Goal: Browse casually

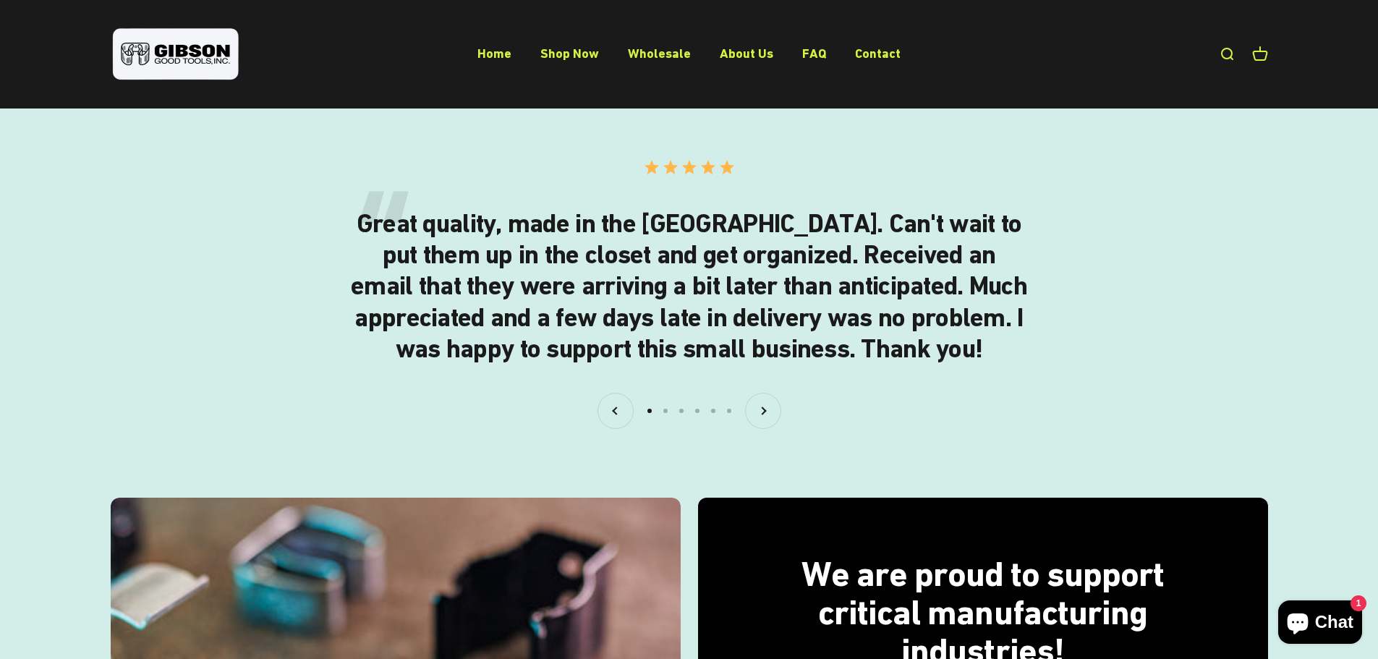
scroll to position [2750, 0]
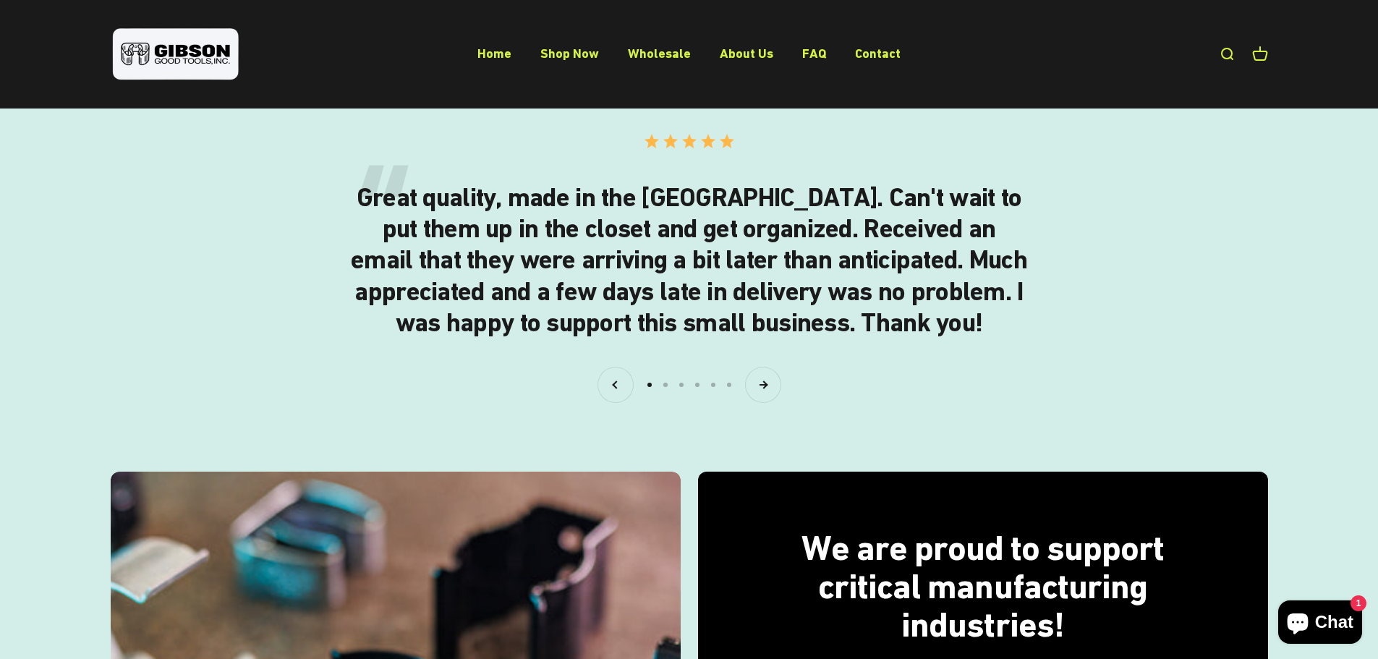
click at [763, 386] on button "Next" at bounding box center [763, 385] width 35 height 35
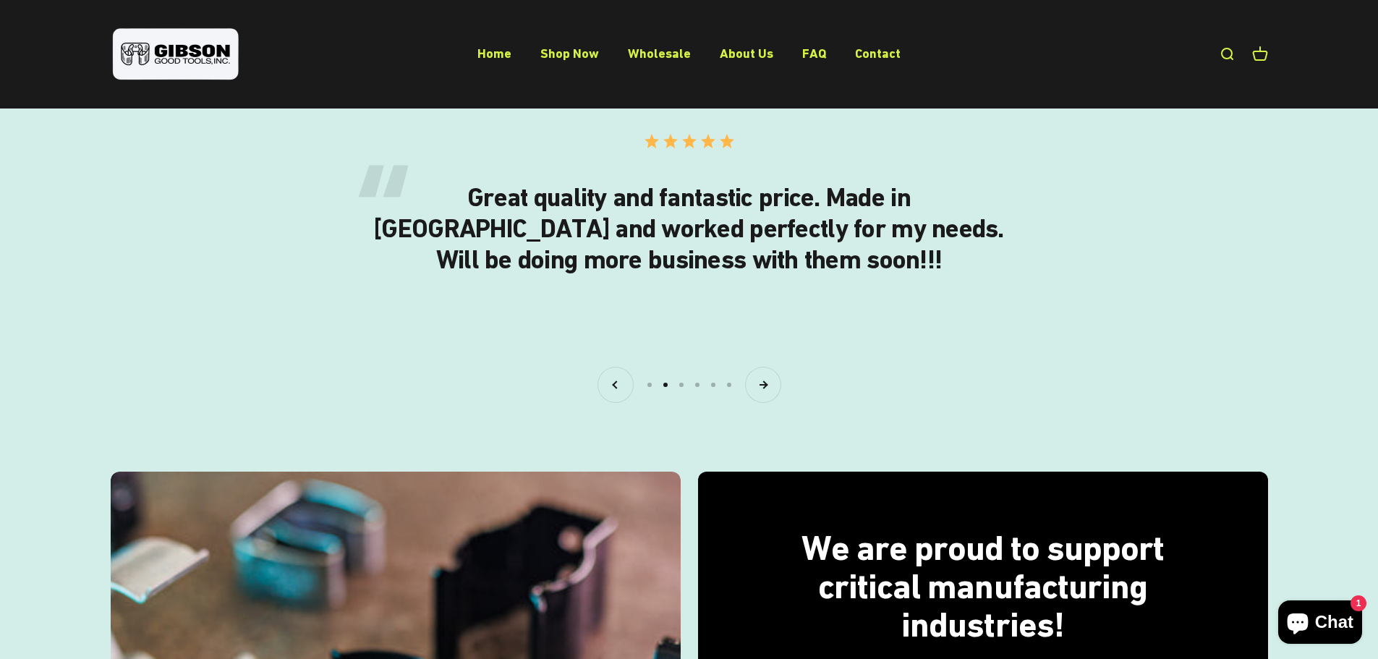
click at [763, 386] on button "Next" at bounding box center [763, 385] width 35 height 35
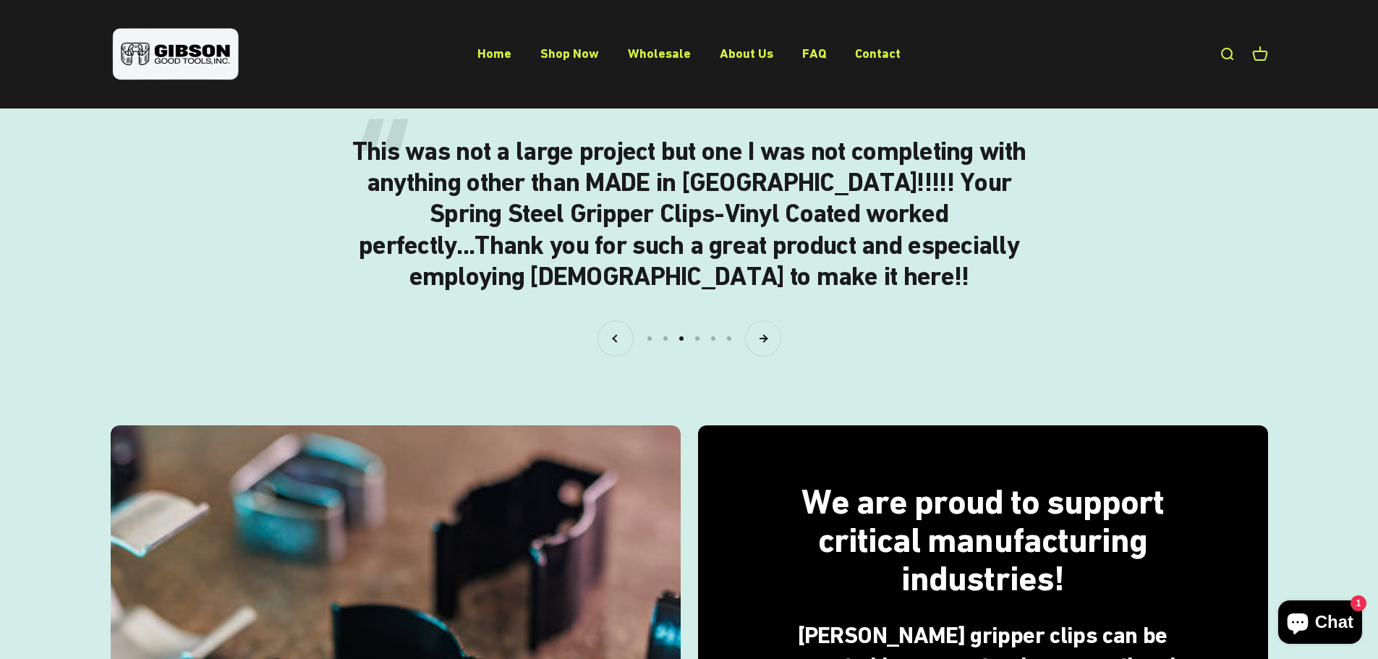
scroll to position [2822, 0]
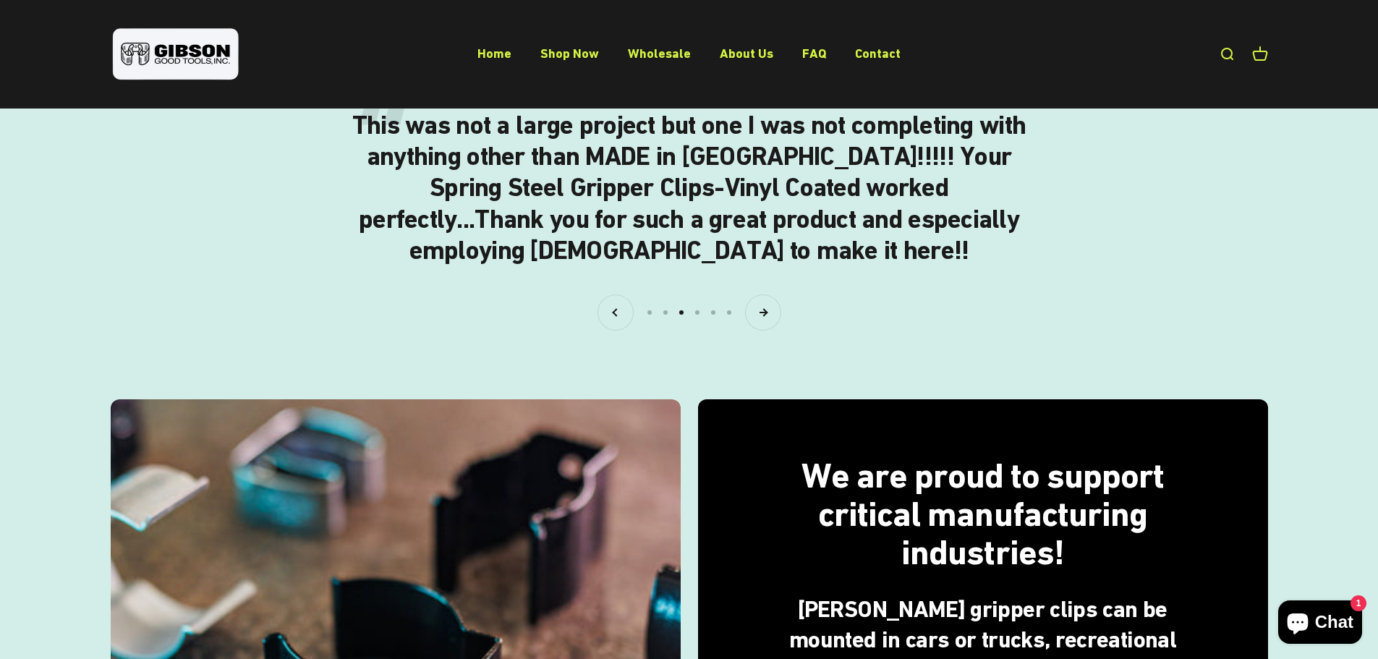
click at [767, 319] on button "Next" at bounding box center [763, 312] width 35 height 35
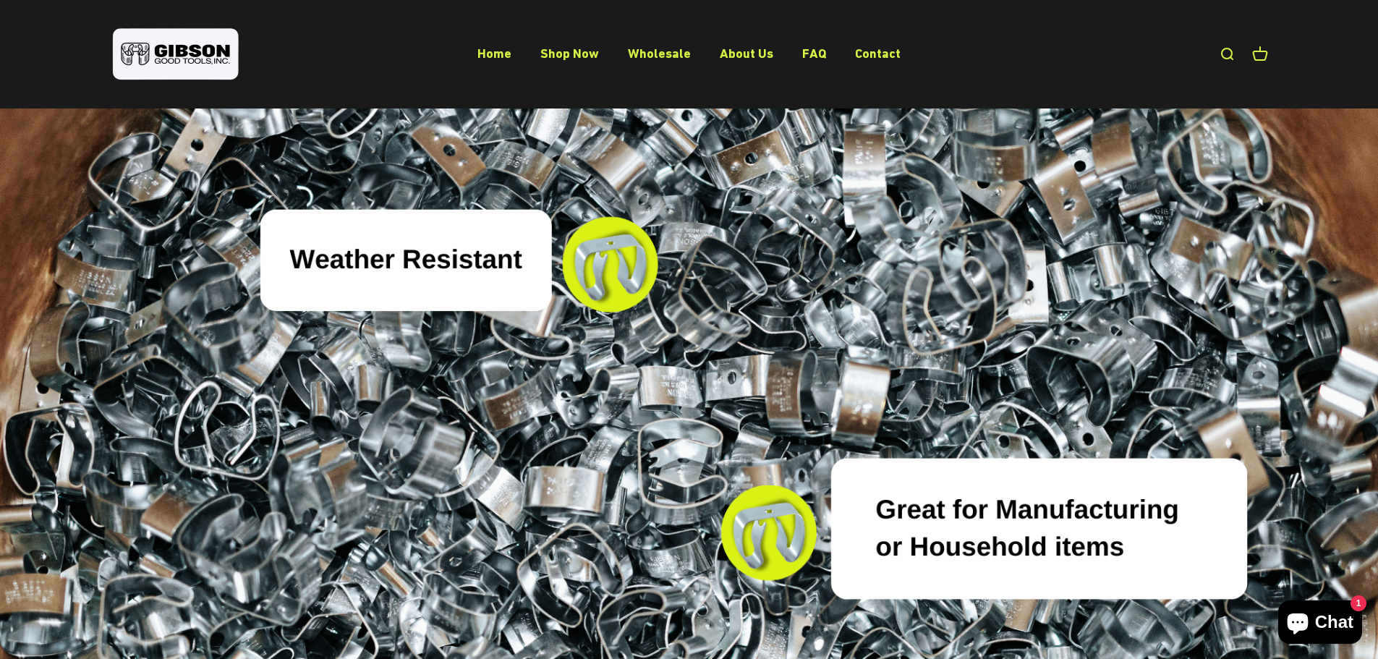
scroll to position [4565, 0]
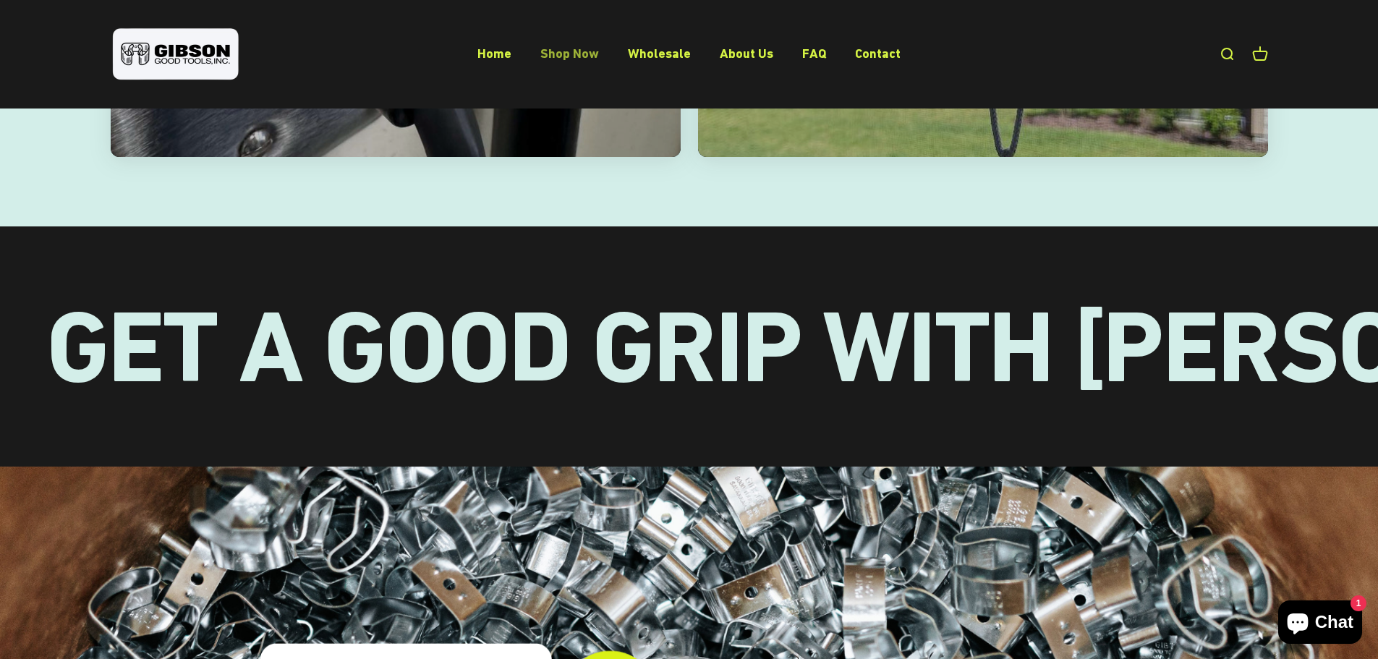
click at [576, 50] on link "Shop Now" at bounding box center [570, 53] width 59 height 15
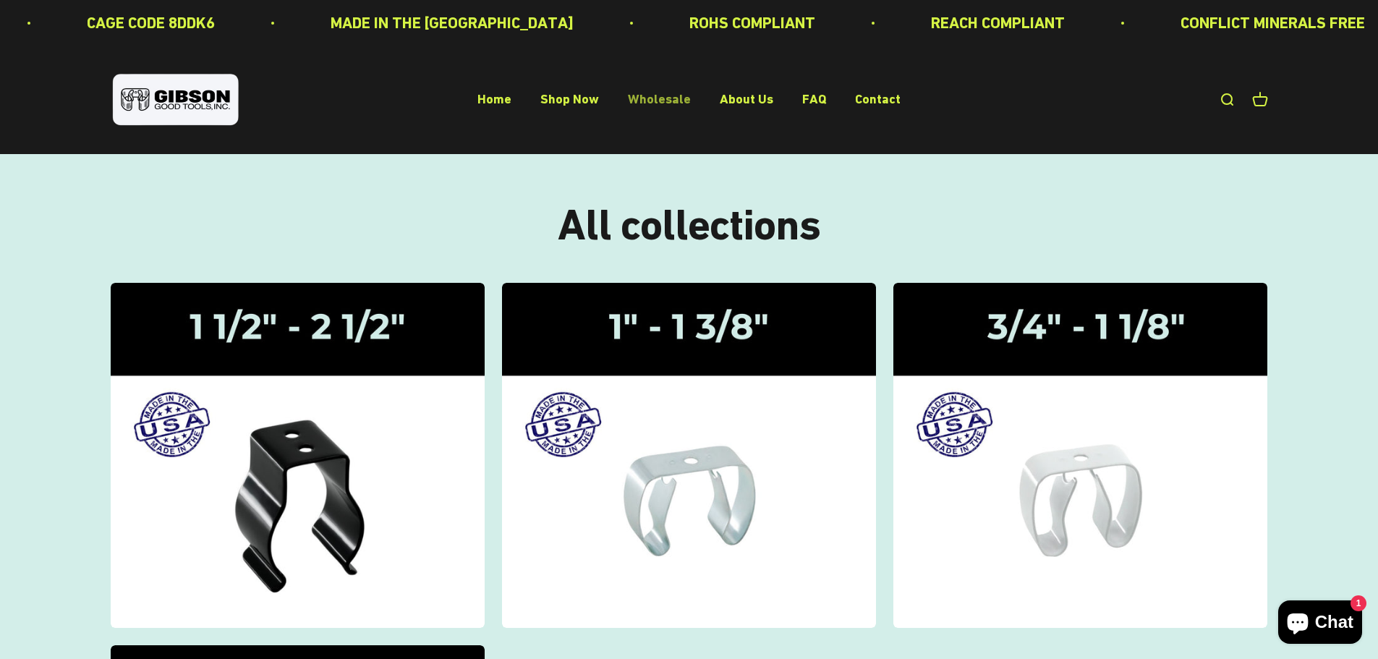
click at [688, 98] on link "Wholesale" at bounding box center [659, 99] width 63 height 15
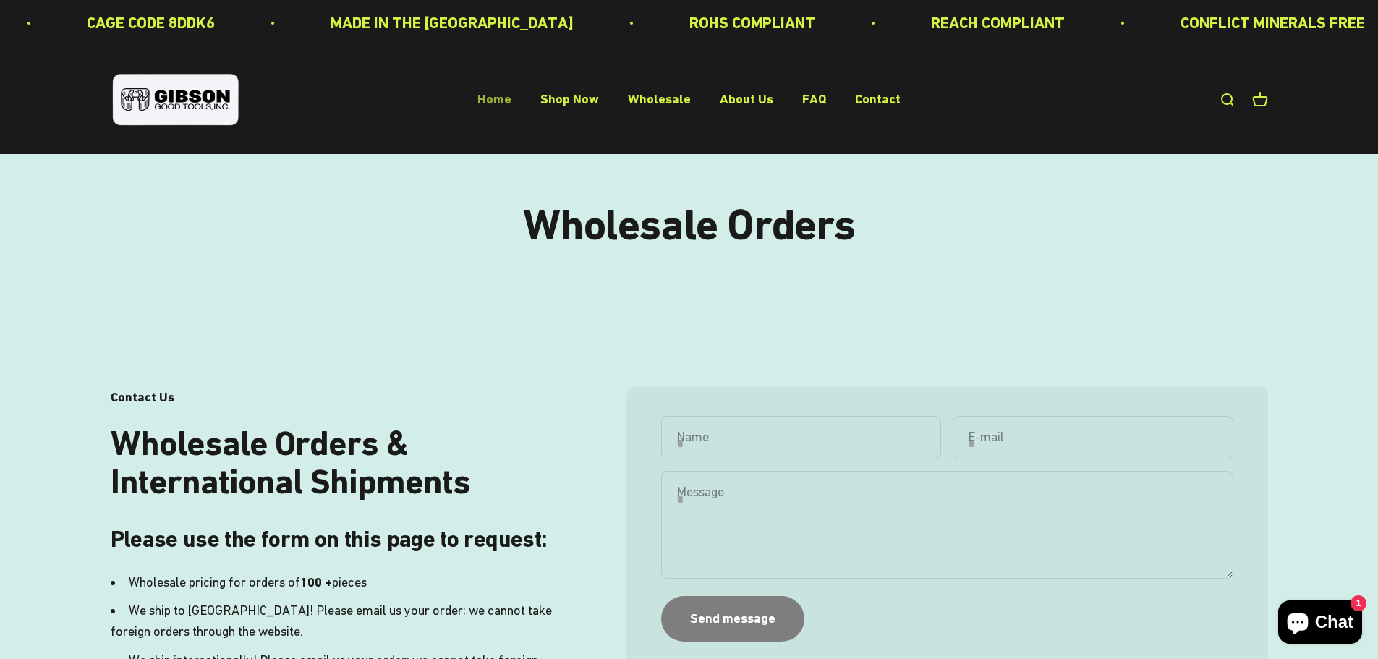
click at [493, 94] on link "Home" at bounding box center [495, 99] width 34 height 15
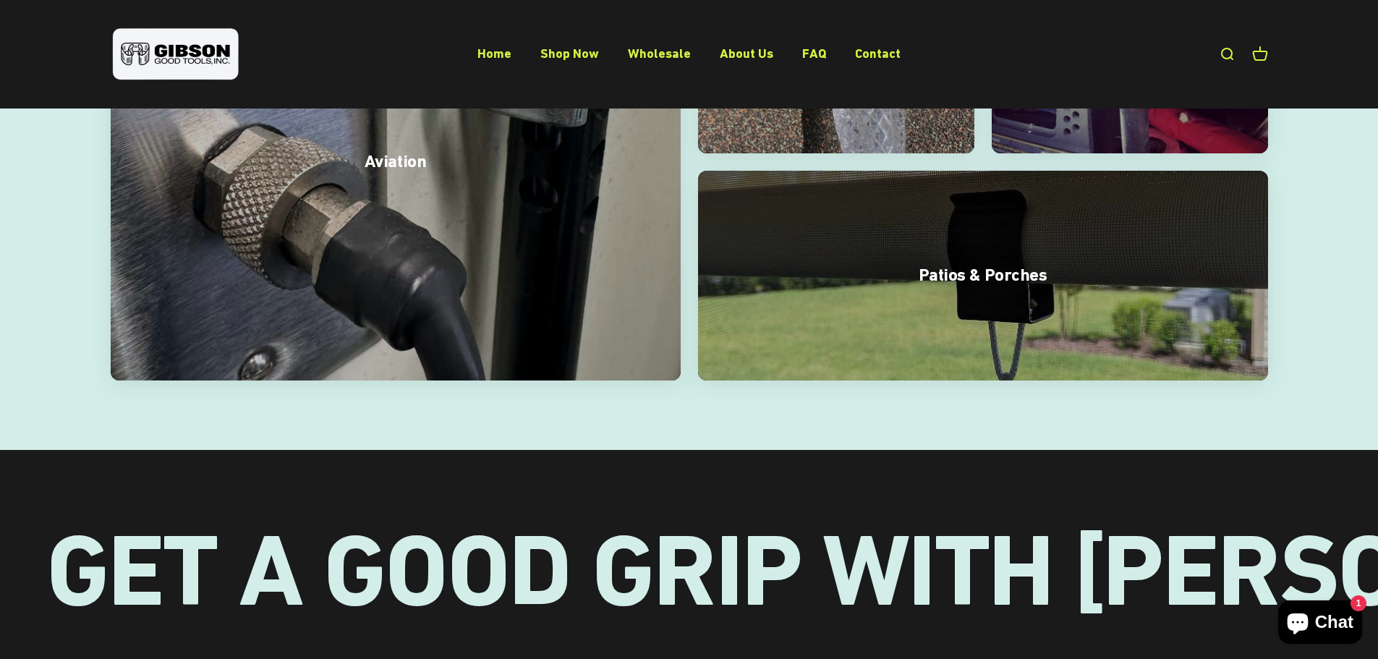
scroll to position [4197, 0]
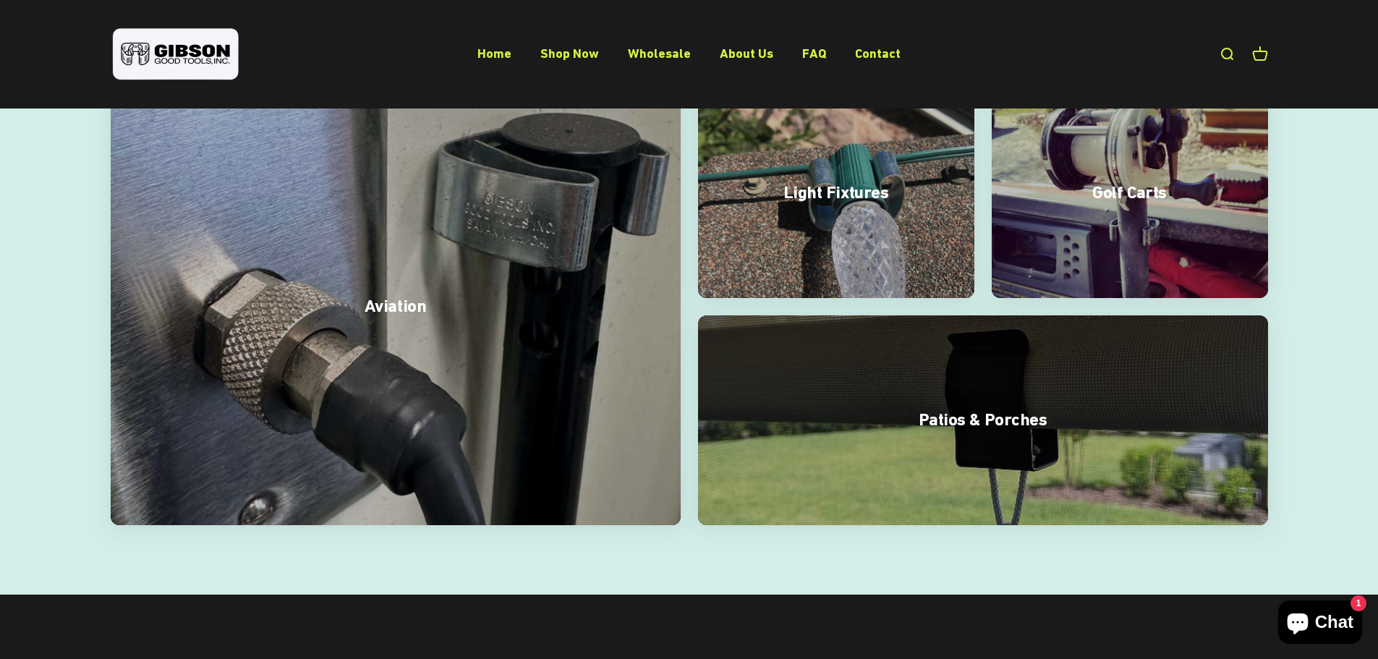
click at [993, 408] on p "Patios & Porches" at bounding box center [983, 420] width 128 height 25
click at [956, 408] on p "Patios & Porches" at bounding box center [983, 420] width 128 height 25
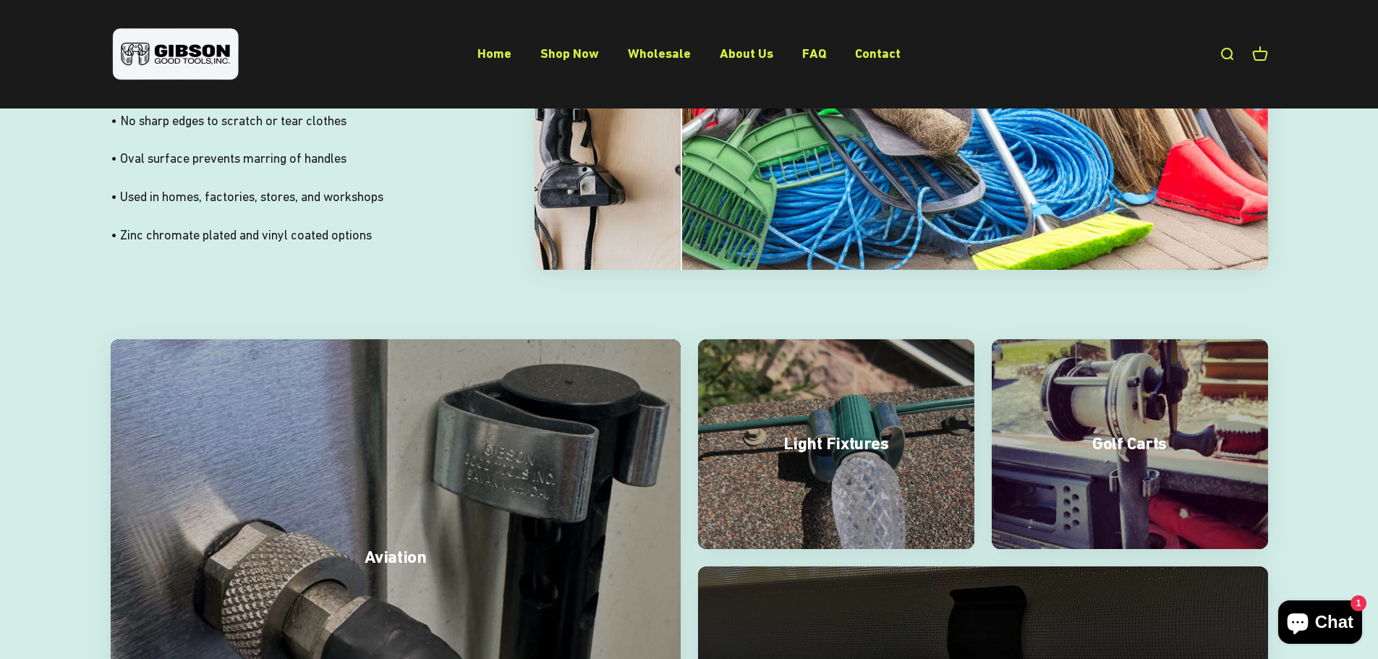
scroll to position [3908, 0]
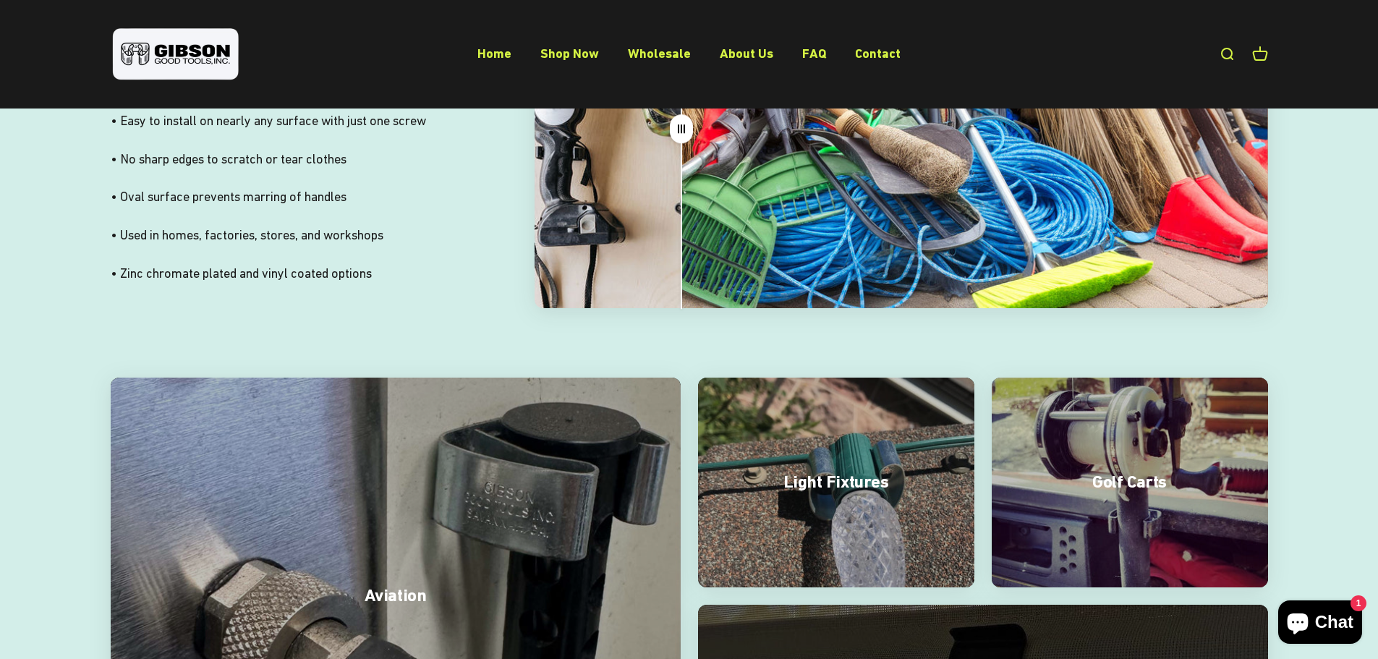
click at [1142, 475] on img at bounding box center [1129, 483] width 293 height 222
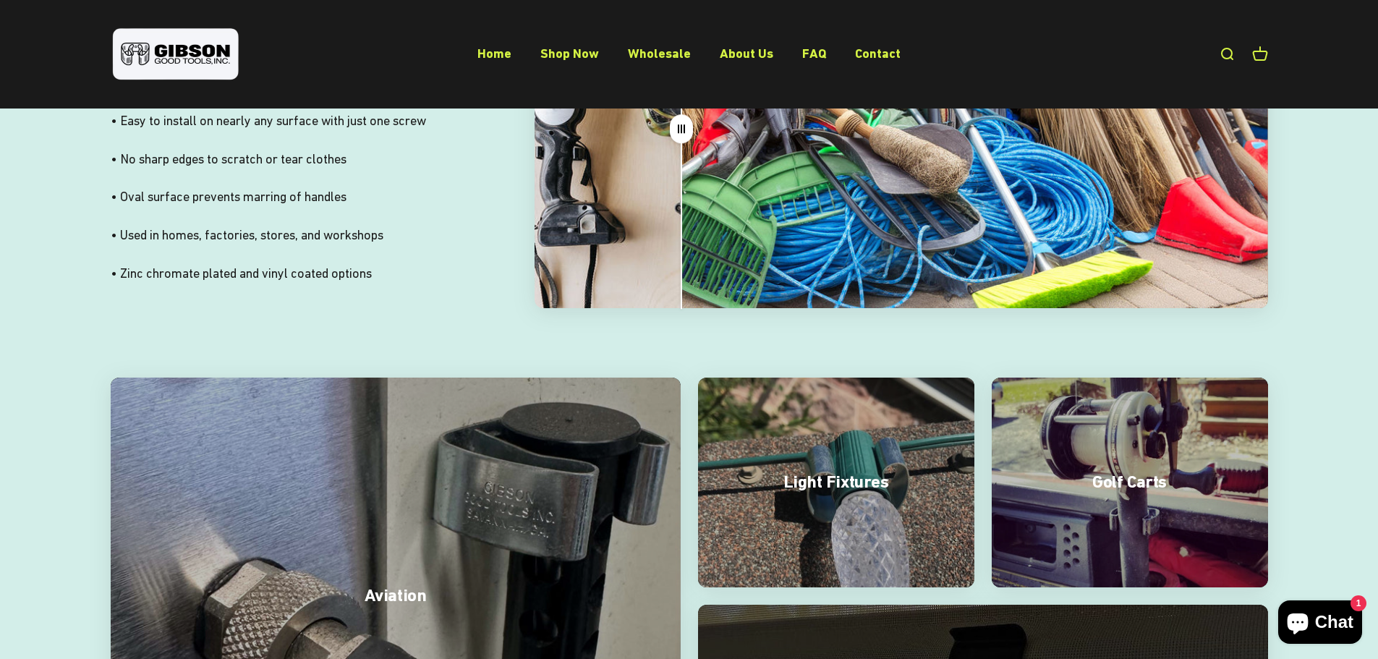
click at [787, 436] on img at bounding box center [836, 483] width 293 height 222
